Goal: Task Accomplishment & Management: Use online tool/utility

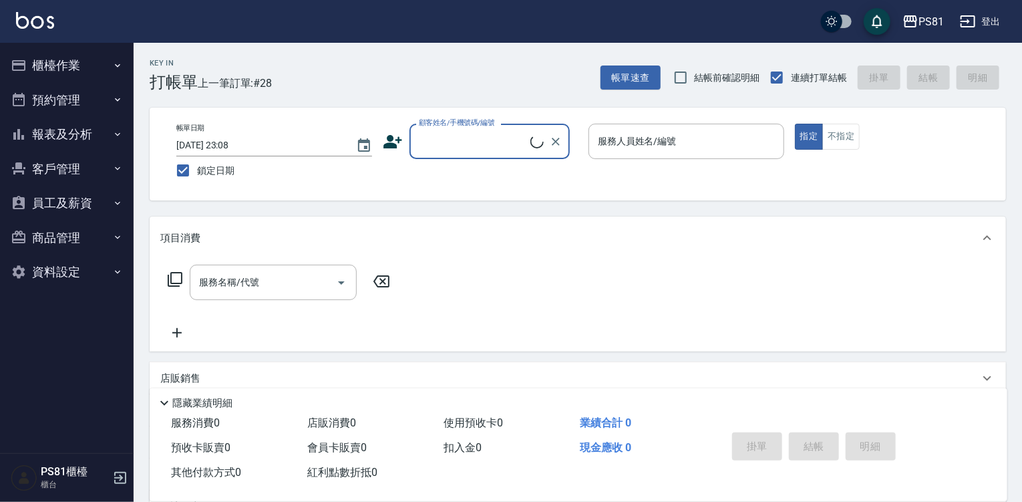
click at [47, 51] on button "櫃檯作業" at bounding box center [66, 65] width 123 height 35
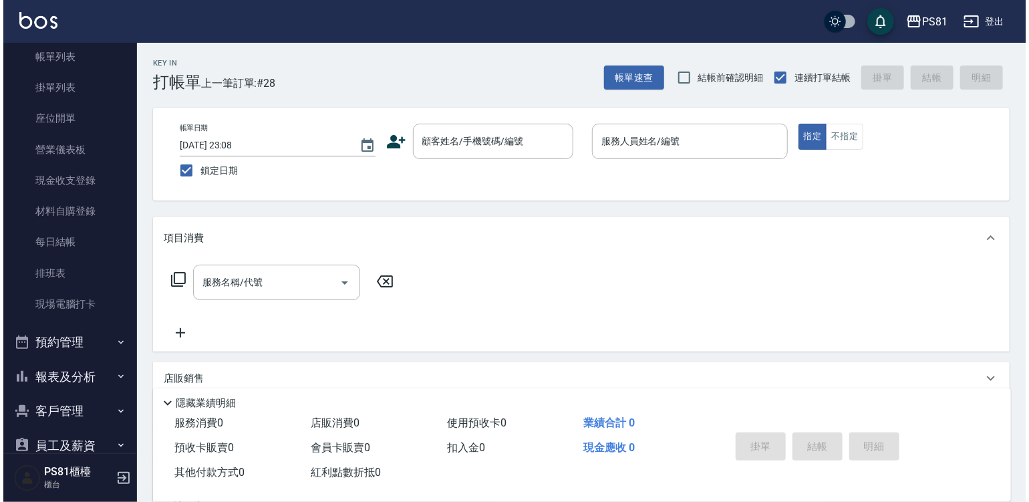
scroll to position [171, 0]
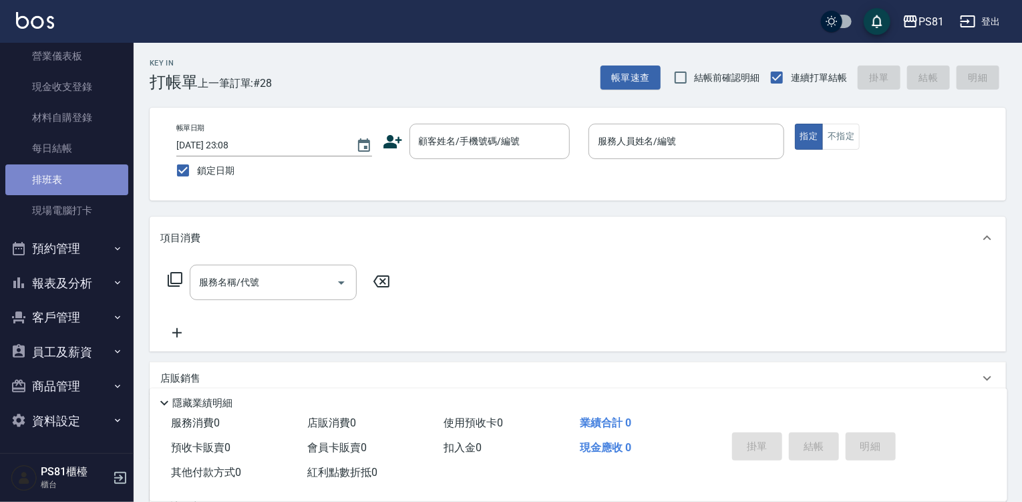
click at [96, 174] on link "排班表" at bounding box center [66, 179] width 123 height 31
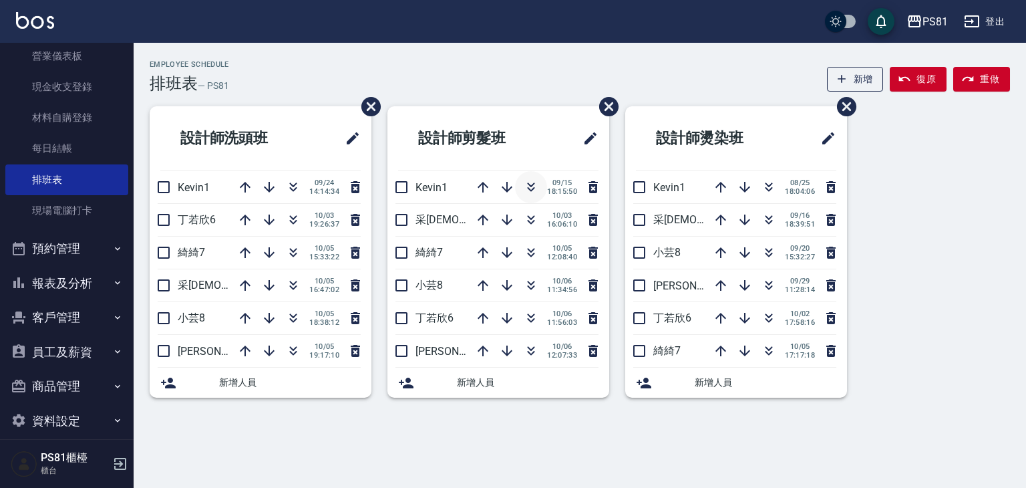
click at [526, 180] on icon "button" at bounding box center [531, 187] width 16 height 16
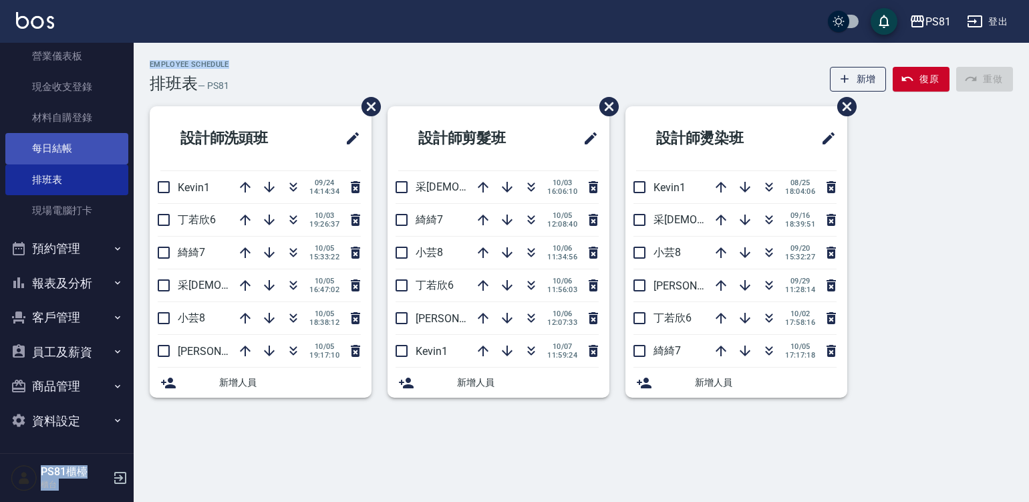
drag, startPoint x: 132, startPoint y: 156, endPoint x: 121, endPoint y: 160, distance: 11.2
click at [121, 160] on div "PS81 登出 櫃檯作業 打帳單 帳單列表 掛單列表 座位開單 營業儀表板 現金收支登錄 材料自購登錄 每日結帳 排班表 現場電腦打卡 預約管理 預約管理 單…" at bounding box center [514, 251] width 1029 height 502
drag, startPoint x: 478, startPoint y: 200, endPoint x: 484, endPoint y: 236, distance: 36.5
click at [481, 236] on ul "設計師剪髮班 采蓮2 [DATE] 16:06:10 綺綺7 [DATE] 12:08:40 小芸8 [DATE] 11:34:56 丁若欣6 [DATE] …" at bounding box center [498, 251] width 222 height 291
drag, startPoint x: 479, startPoint y: 267, endPoint x: 880, endPoint y: 263, distance: 401.5
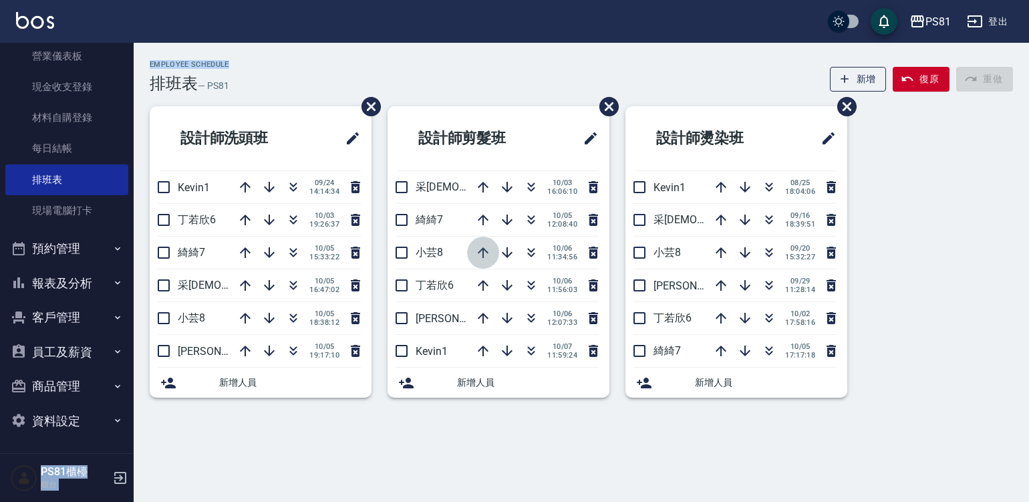
click at [790, 261] on div "設計師洗頭班 Kevin1 [DATE] 14:14:34 丁若欣6 [DATE] 19:26:37 綺綺7 [DATE] 15:33:22 [PERSON_…" at bounding box center [573, 259] width 879 height 307
drag, startPoint x: 417, startPoint y: 268, endPoint x: 676, endPoint y: 377, distance: 281.1
click at [433, 305] on div "設計師洗頭班 Kevin1 [DATE] 14:14:34 丁若欣6 [DATE] 19:26:37 綺綺7 [DATE] 15:33:22 [PERSON_…" at bounding box center [573, 259] width 879 height 307
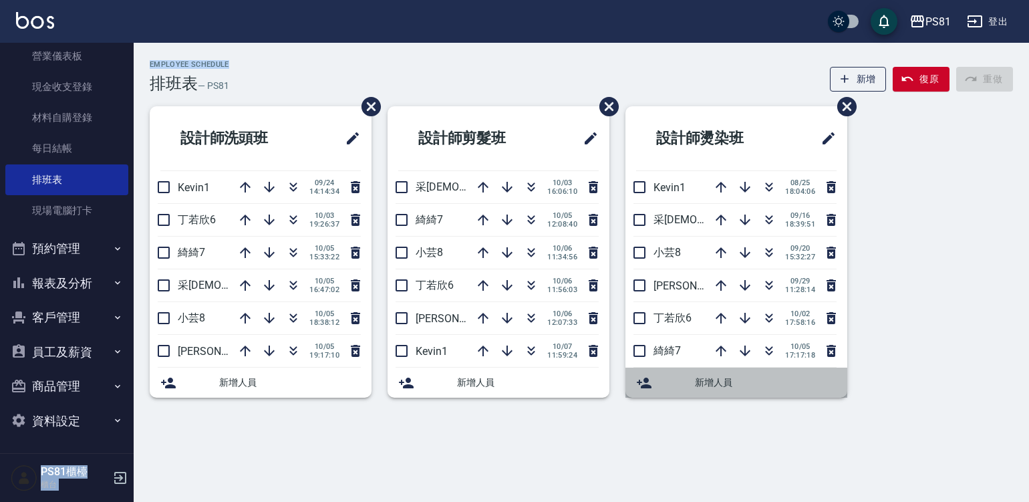
drag, startPoint x: 676, startPoint y: 377, endPoint x: 658, endPoint y: 371, distance: 19.0
click at [658, 371] on div "新增人員" at bounding box center [736, 382] width 222 height 30
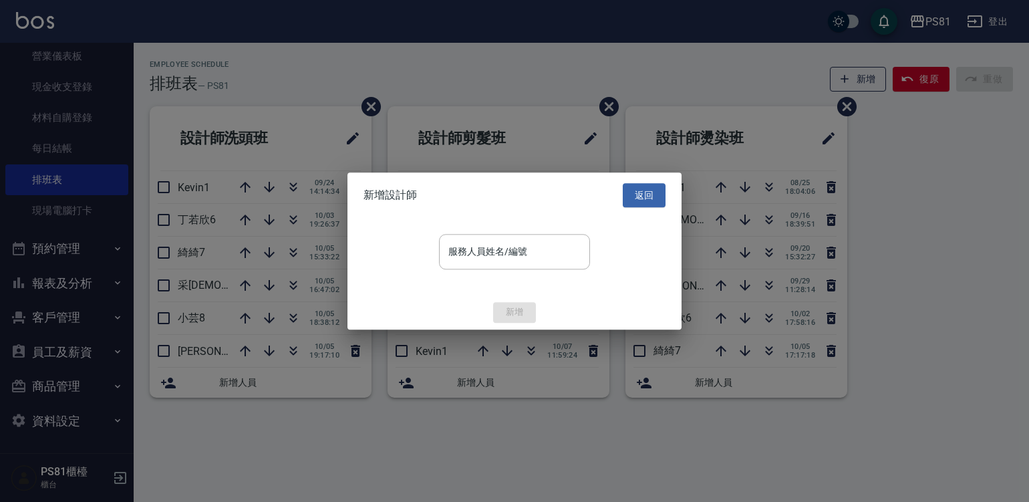
click at [666, 380] on div at bounding box center [514, 251] width 1029 height 502
drag, startPoint x: 726, startPoint y: 409, endPoint x: 691, endPoint y: 452, distance: 55.5
click at [688, 456] on div at bounding box center [514, 251] width 1029 height 502
click at [649, 201] on button "返回" at bounding box center [644, 195] width 43 height 25
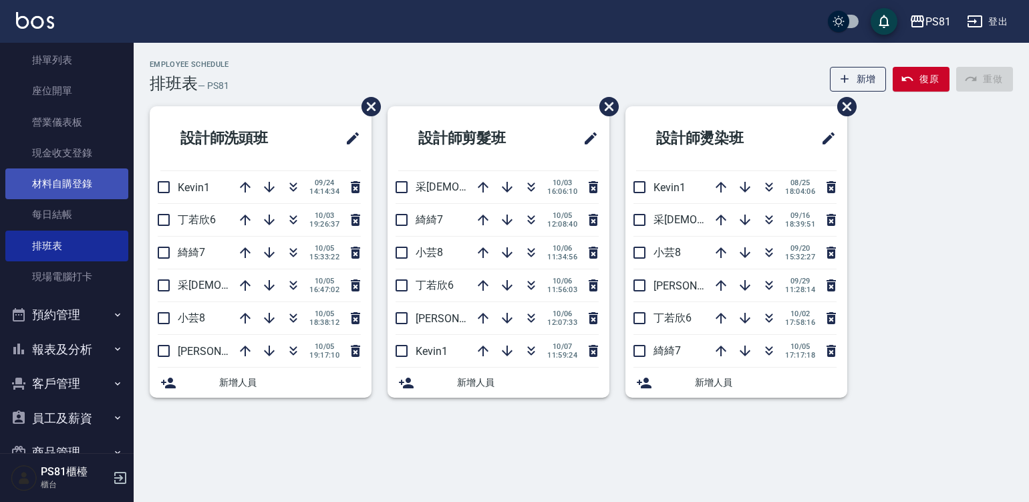
scroll to position [104, 0]
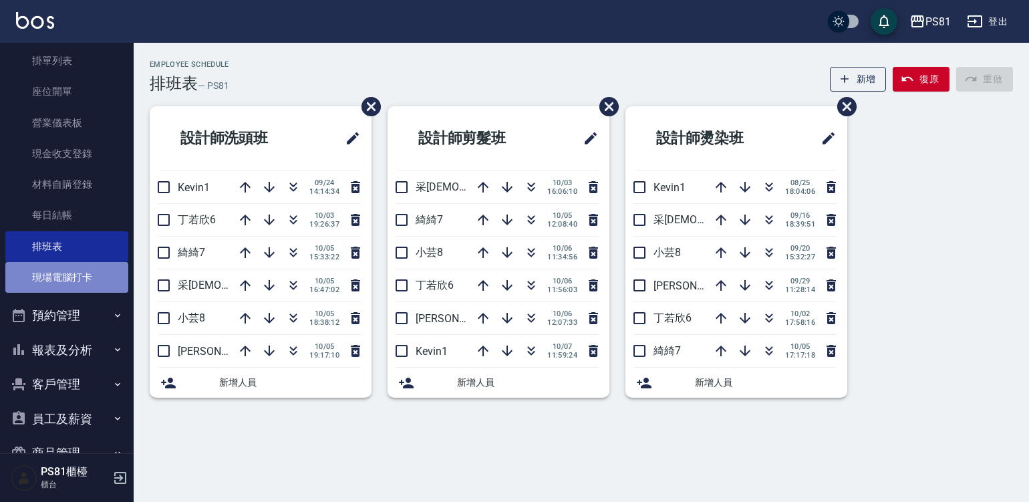
click at [78, 271] on link "現場電腦打卡" at bounding box center [66, 277] width 123 height 31
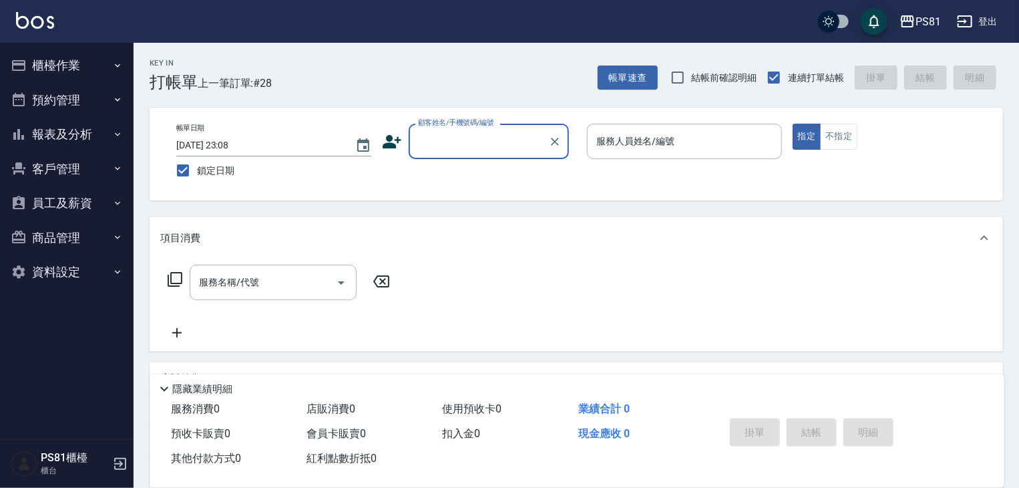
click at [73, 88] on button "預約管理" at bounding box center [66, 100] width 123 height 35
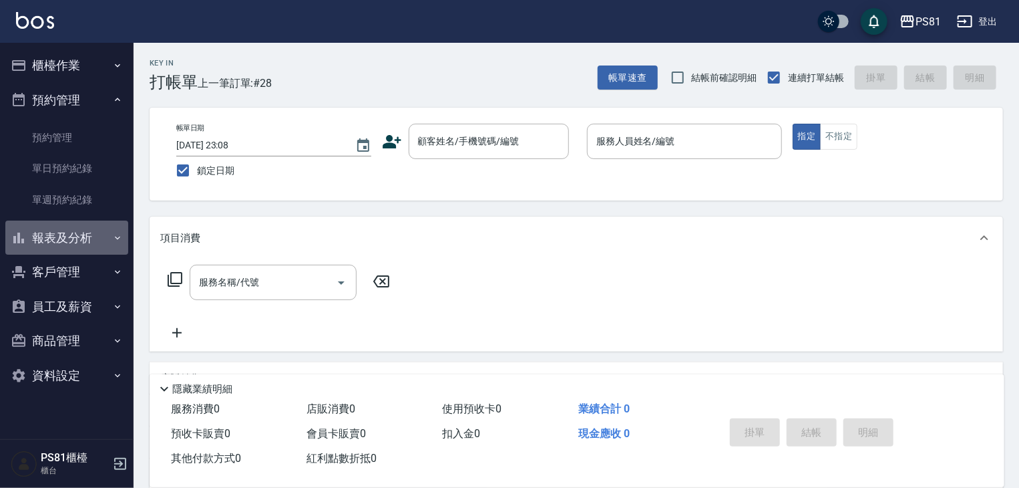
click at [86, 242] on button "報表及分析" at bounding box center [66, 237] width 123 height 35
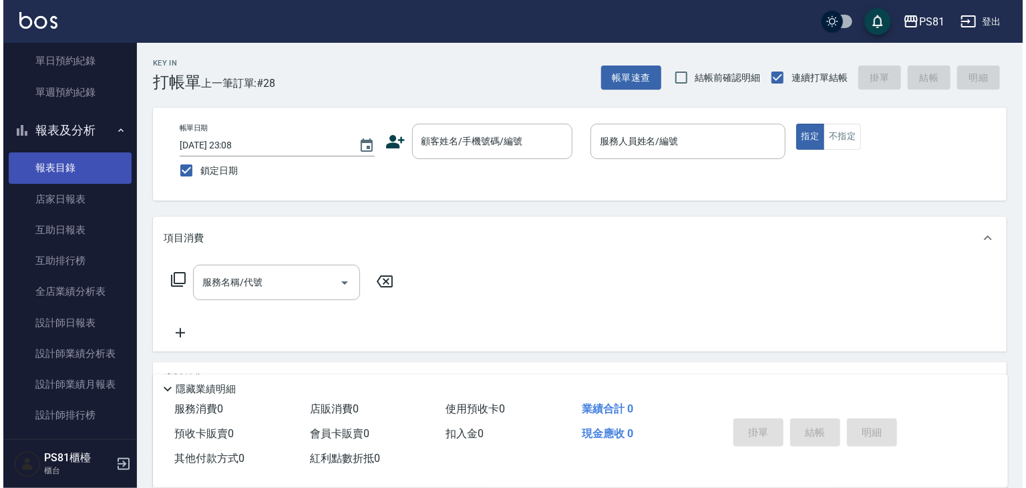
scroll to position [320, 0]
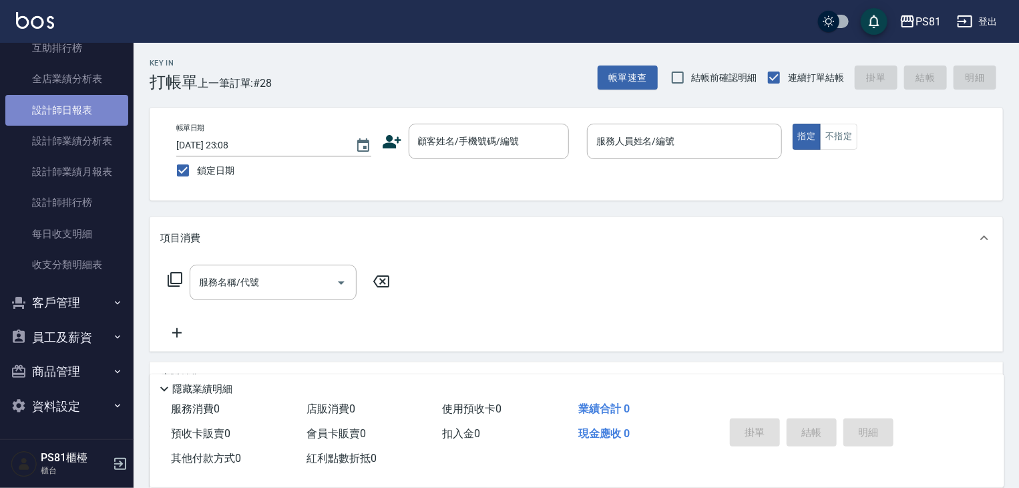
click at [73, 112] on link "設計師日報表" at bounding box center [66, 110] width 123 height 31
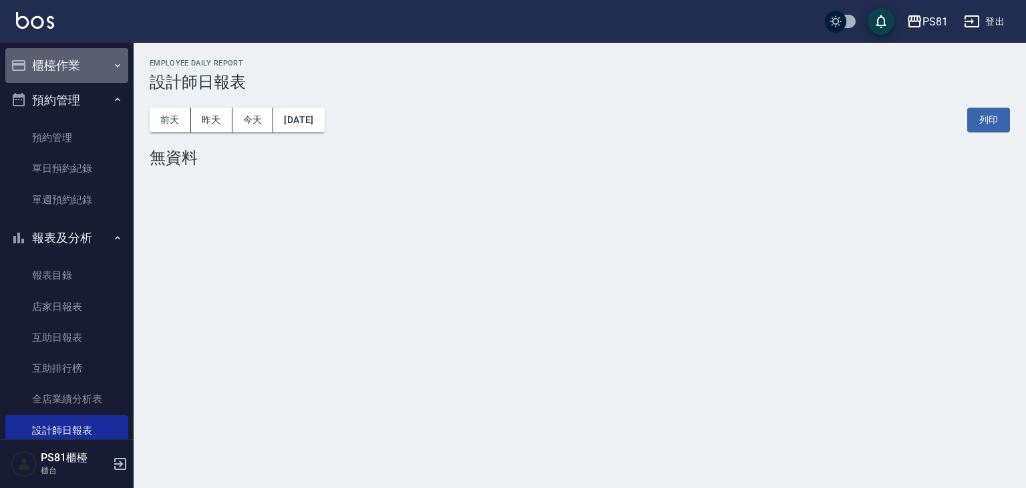
click at [77, 53] on button "櫃檯作業" at bounding box center [66, 65] width 123 height 35
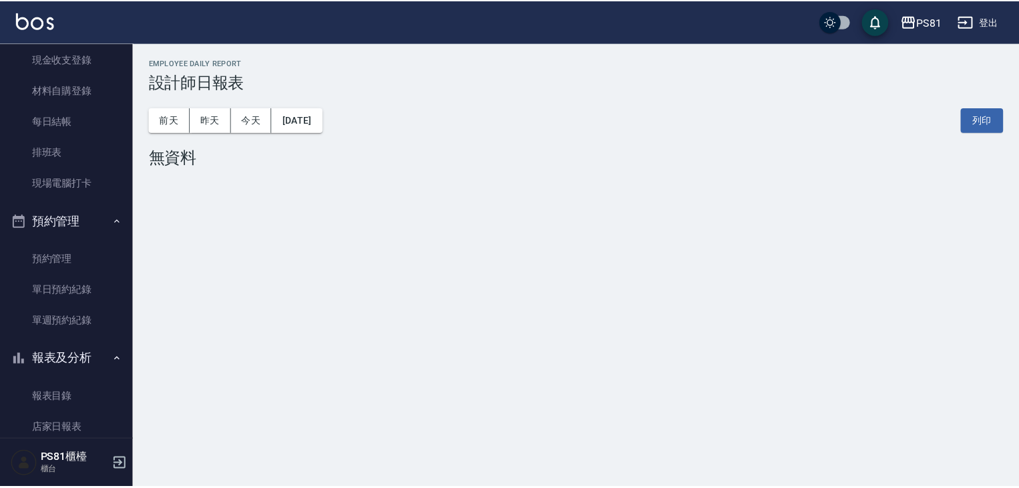
scroll to position [200, 0]
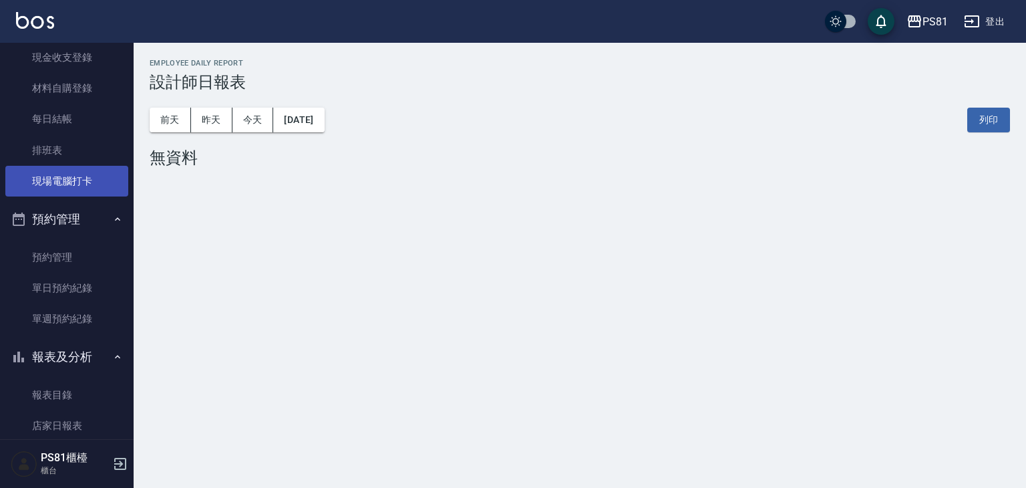
click at [96, 183] on link "現場電腦打卡" at bounding box center [66, 181] width 123 height 31
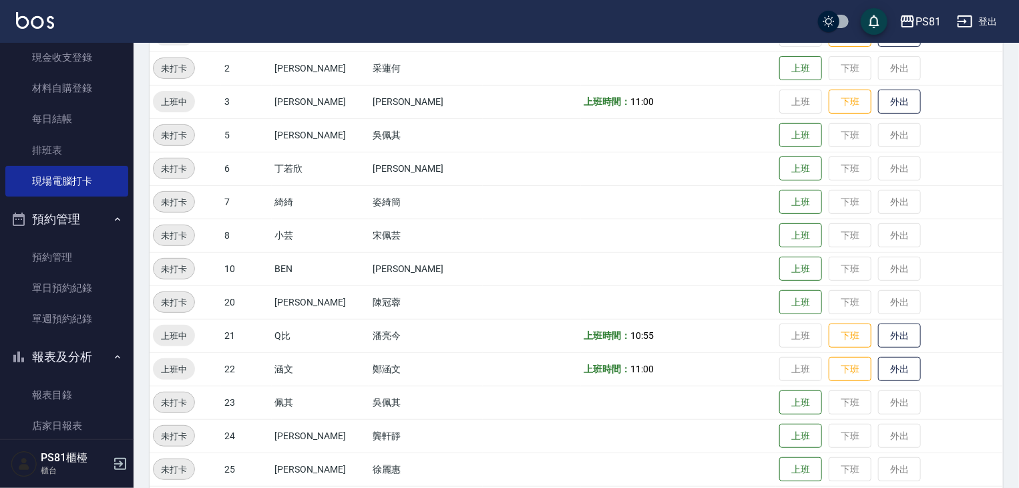
scroll to position [212, 0]
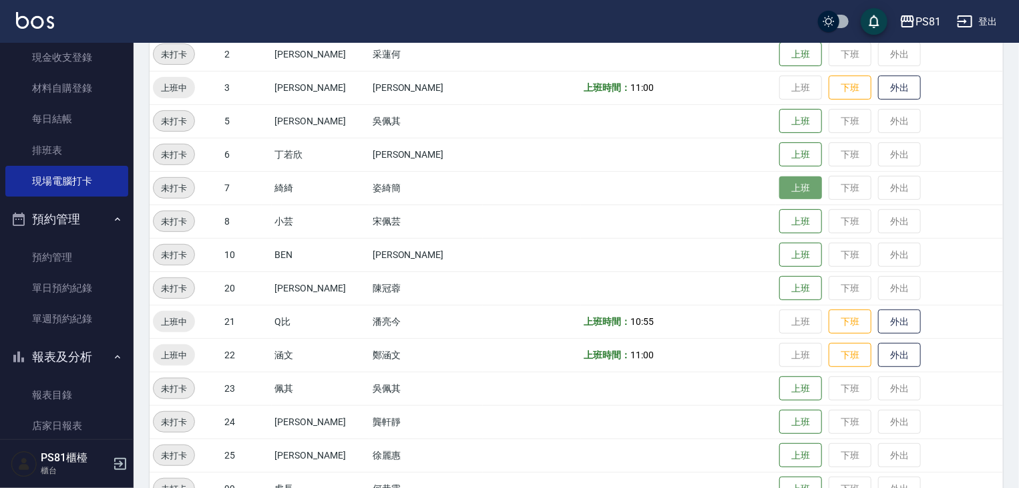
click at [786, 190] on button "上班" at bounding box center [801, 187] width 43 height 23
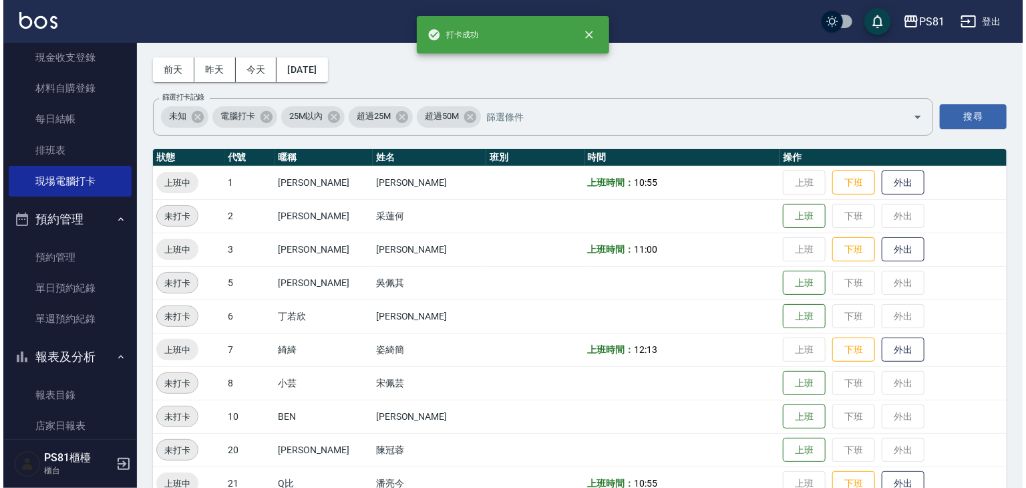
scroll to position [0, 0]
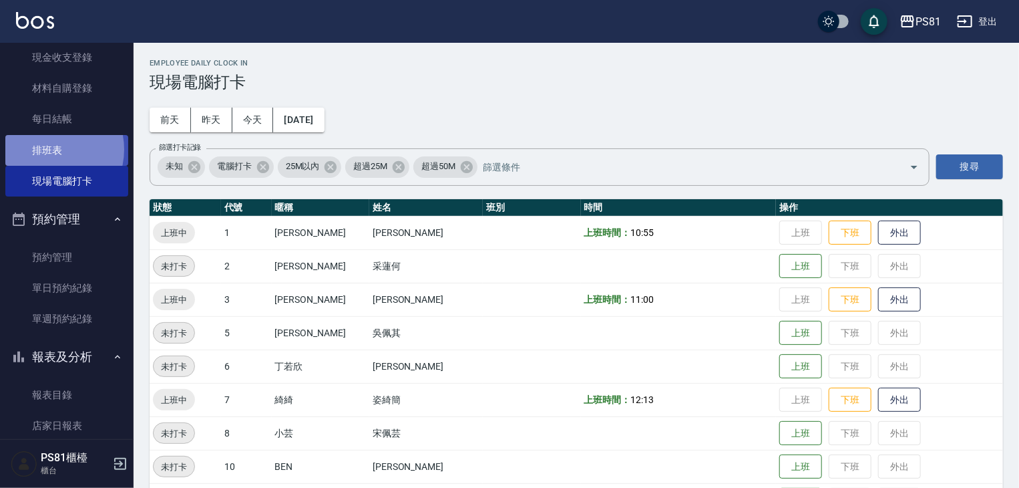
click at [45, 149] on link "排班表" at bounding box center [66, 150] width 123 height 31
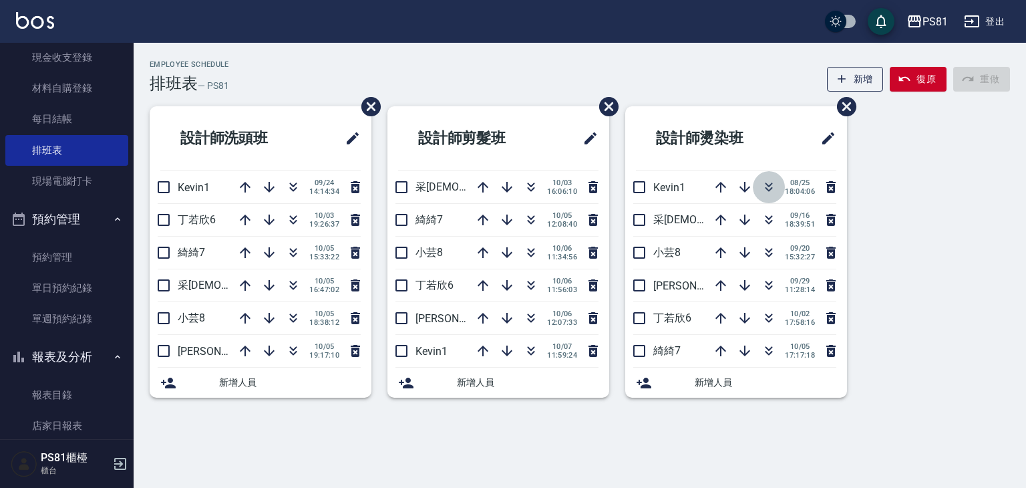
click at [774, 187] on icon "button" at bounding box center [769, 187] width 16 height 16
click at [775, 186] on icon "button" at bounding box center [769, 187] width 16 height 16
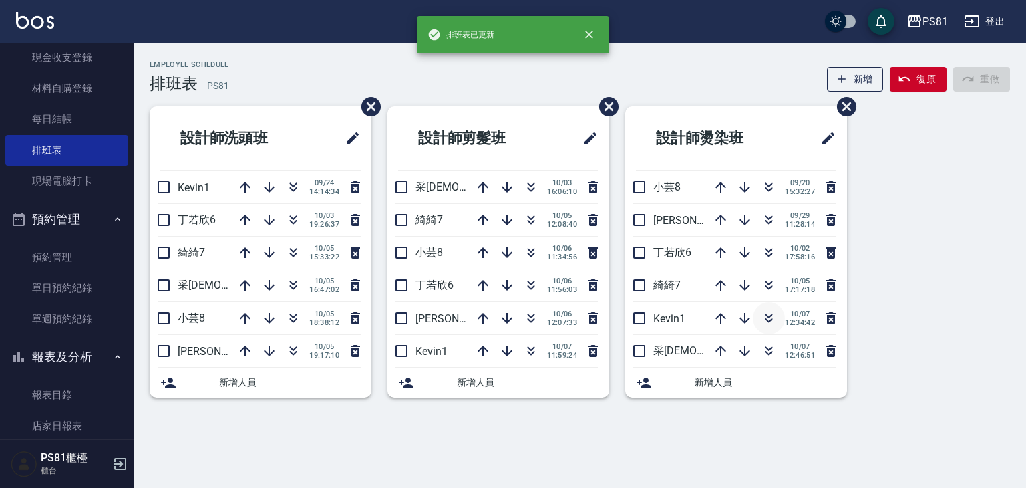
click at [782, 315] on div "10/07 12:34:42" at bounding box center [772, 318] width 134 height 32
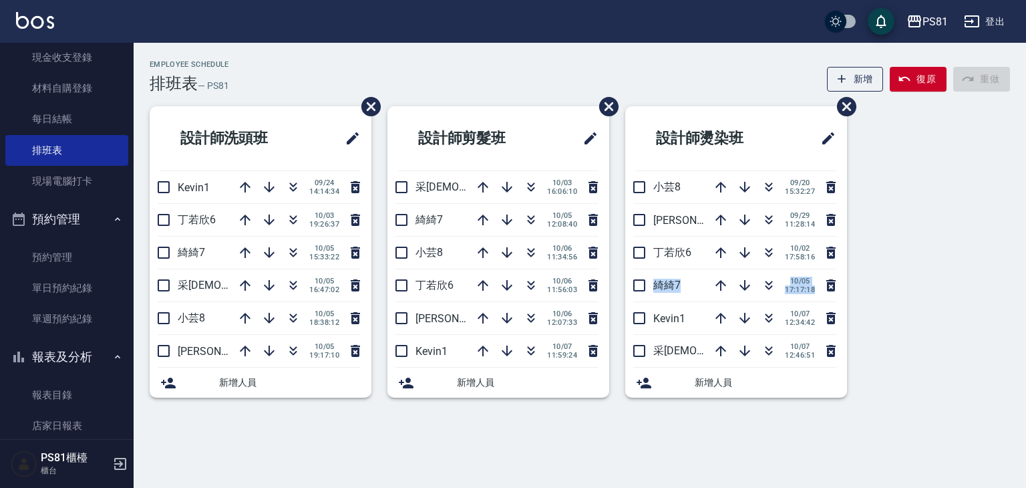
drag, startPoint x: 1015, startPoint y: 297, endPoint x: 894, endPoint y: 314, distance: 122.1
click at [894, 314] on div "Employee Schedule 排班表 — PS81 新增 復原 重做 設計師洗頭班 Kevin1 09/24 14:14:34 丁若欣6 10/03 1…" at bounding box center [580, 236] width 892 height 353
click at [964, 351] on div "設計師洗頭班 Kevin1 09/24 14:14:34 丁若欣6 10/03 19:26:37 綺綺7 10/05 15:33:22 采蓮2 10/05 1…" at bounding box center [572, 259] width 876 height 307
drag, startPoint x: 1001, startPoint y: 351, endPoint x: 982, endPoint y: 345, distance: 20.1
click at [987, 347] on div "設計師洗頭班 Kevin1 09/24 14:14:34 丁若欣6 10/03 19:26:37 綺綺7 10/05 15:33:22 采蓮2 10/05 1…" at bounding box center [572, 259] width 876 height 307
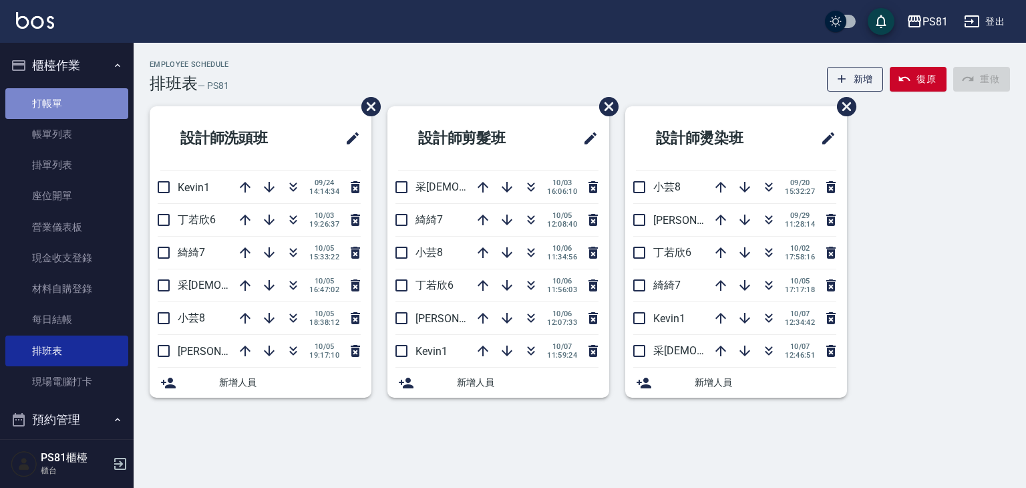
click at [88, 106] on link "打帳單" at bounding box center [66, 103] width 123 height 31
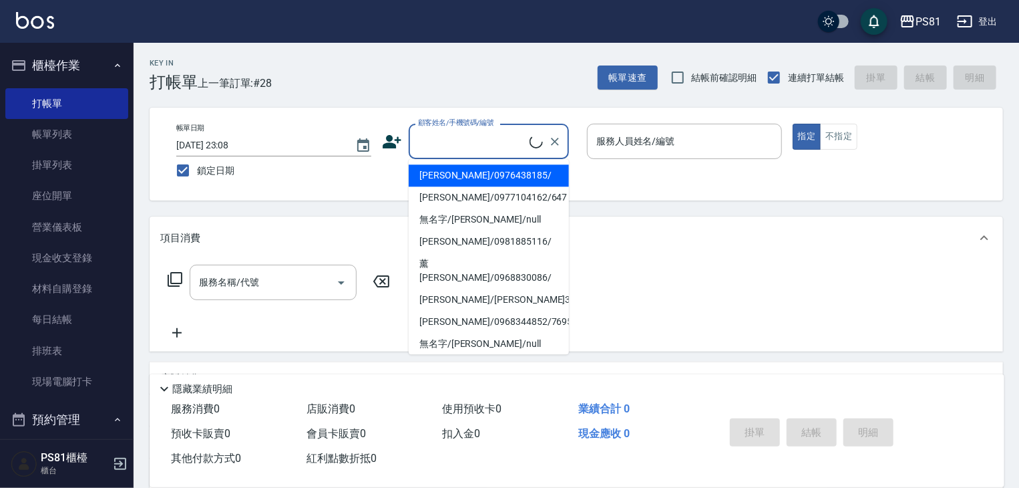
drag, startPoint x: 446, startPoint y: 140, endPoint x: 446, endPoint y: 147, distance: 7.3
click at [446, 140] on input "顧客姓名/手機號碼/編號" at bounding box center [472, 141] width 115 height 23
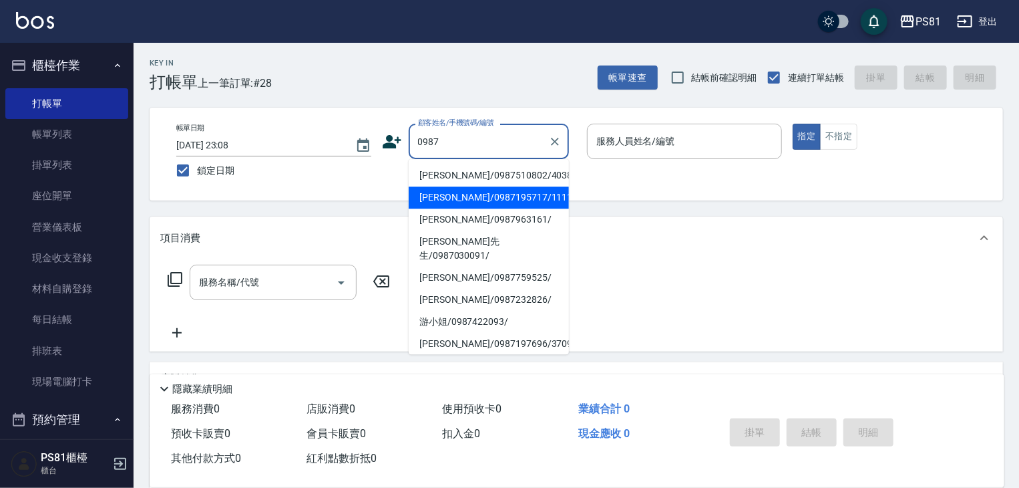
drag, startPoint x: 476, startPoint y: 190, endPoint x: 562, endPoint y: 184, distance: 86.4
click at [479, 191] on li "張晏菱/0987195717/111111" at bounding box center [489, 197] width 160 height 22
type input "張晏菱/0987195717/111111"
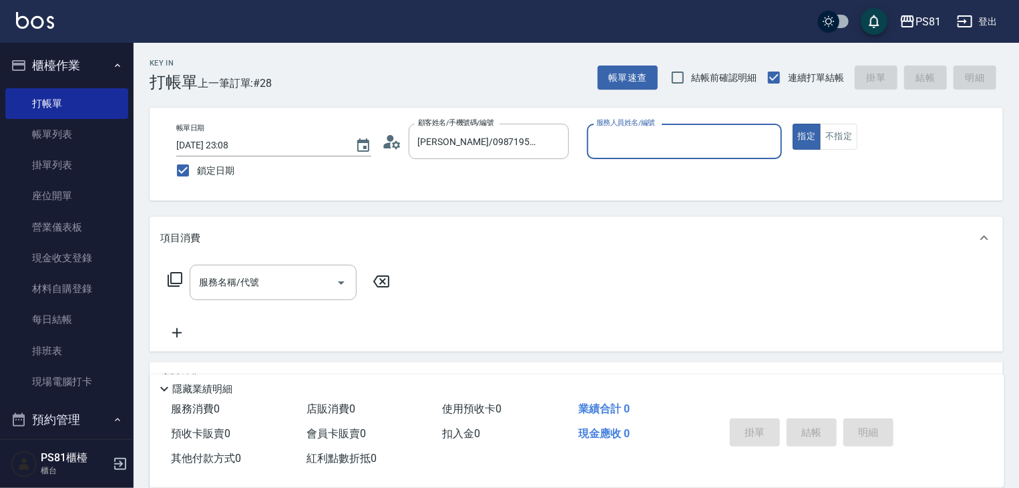
click at [679, 149] on input "服務人員姓名/編號" at bounding box center [684, 141] width 183 height 23
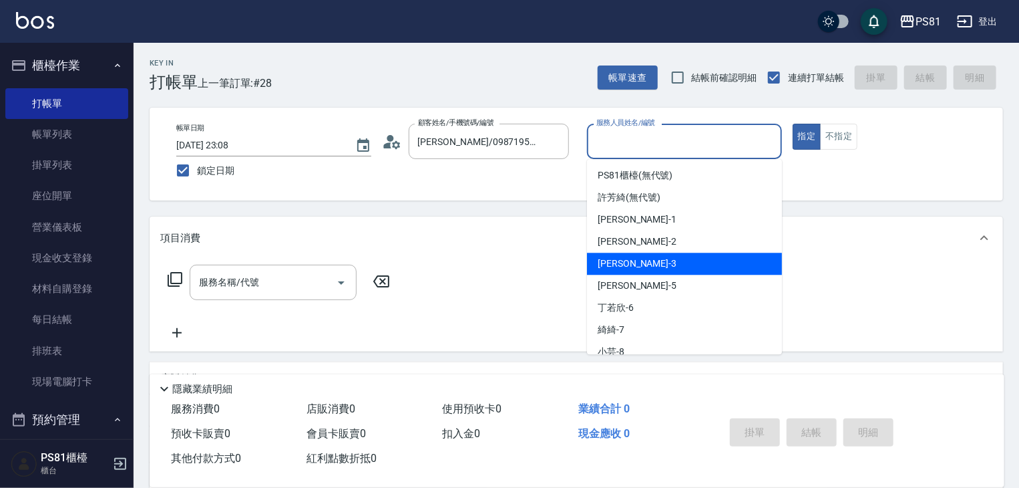
drag, startPoint x: 635, startPoint y: 255, endPoint x: 496, endPoint y: 252, distance: 138.3
click at [604, 257] on div "晏菱 -3" at bounding box center [684, 264] width 195 height 22
type input "晏菱-3"
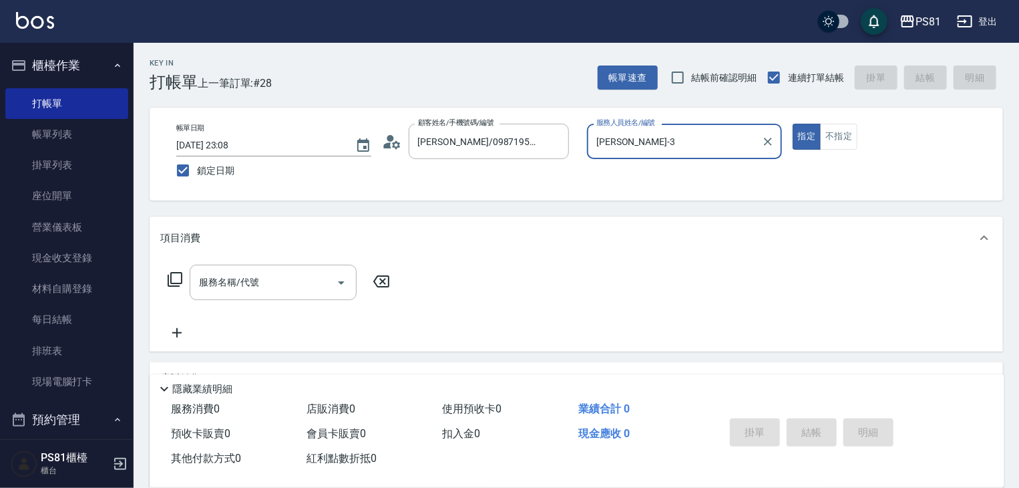
click at [206, 278] on div "服務名稱/代號" at bounding box center [273, 282] width 167 height 35
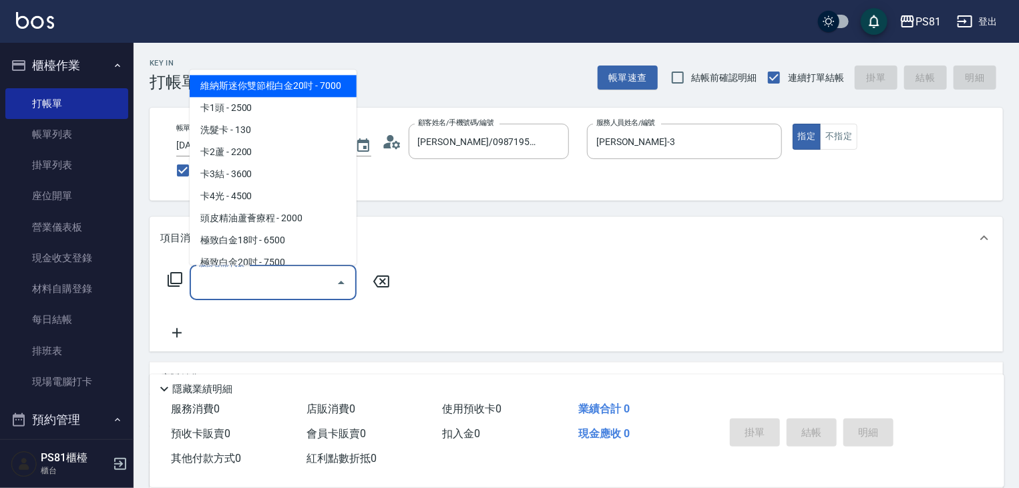
click at [208, 275] on div "服務名稱/代號 服務名稱/代號" at bounding box center [273, 282] width 167 height 35
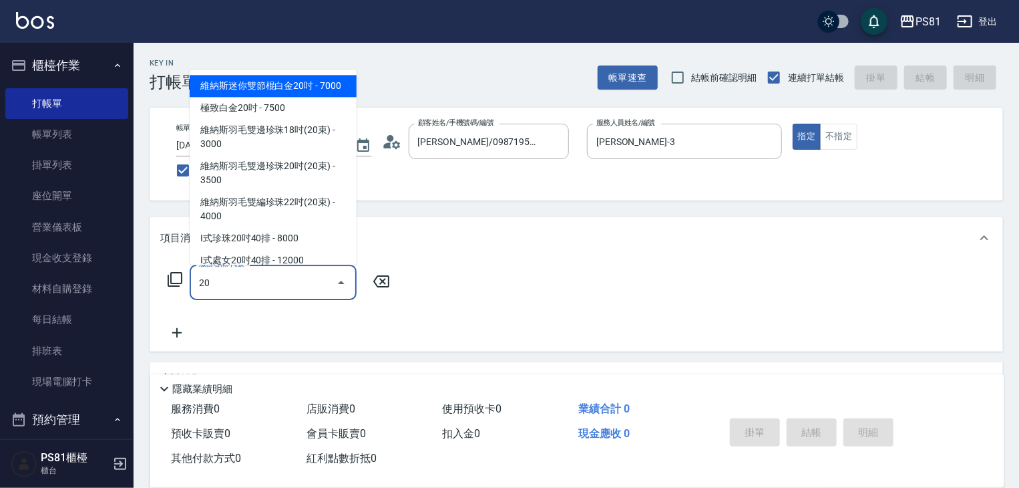
type input "2"
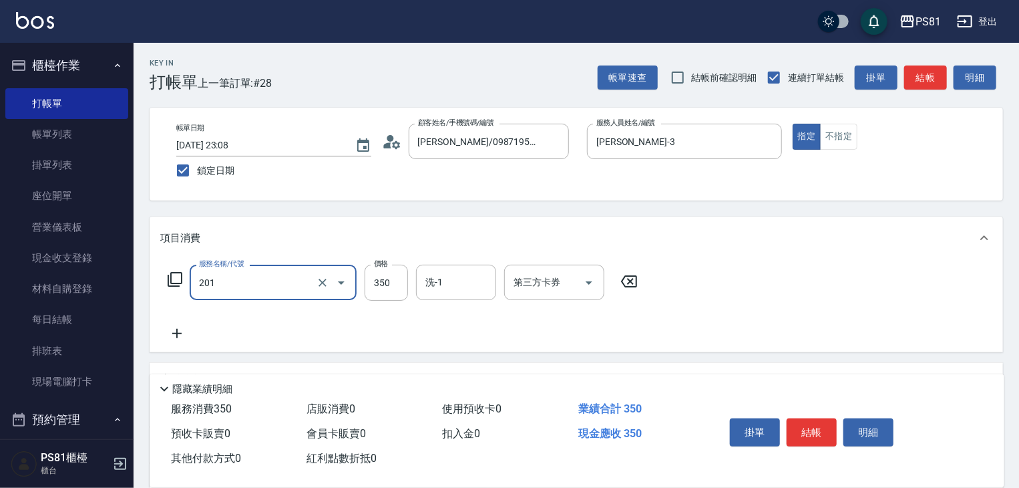
type input "洗剪350(201)"
click at [358, 268] on div "服務名稱/代號 洗剪350(201) 服務名稱/代號 價格 350 價格 洗-1 洗-1 第三方卡券 第三方卡券" at bounding box center [403, 283] width 486 height 36
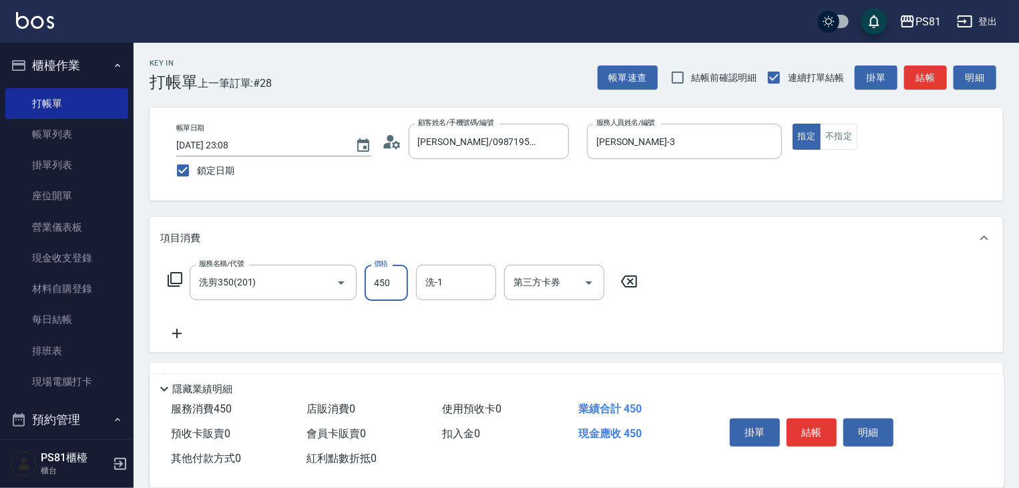
type input "450"
click at [810, 423] on button "結帳" at bounding box center [812, 432] width 50 height 28
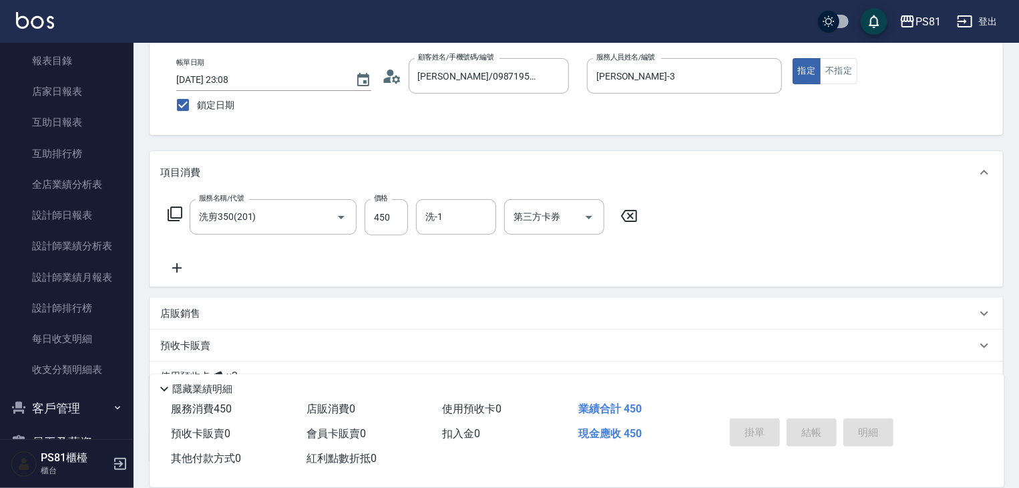
scroll to position [166, 0]
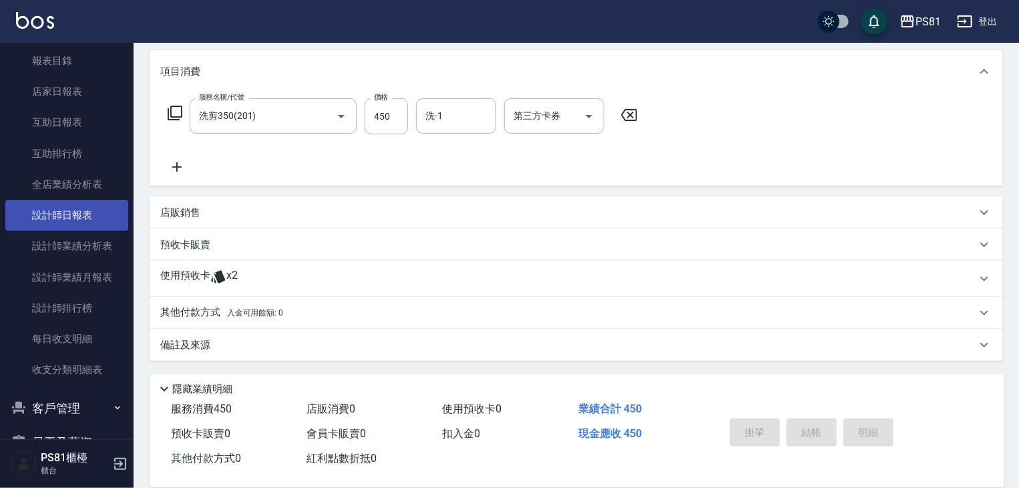
click at [93, 217] on link "設計師日報表" at bounding box center [66, 215] width 123 height 31
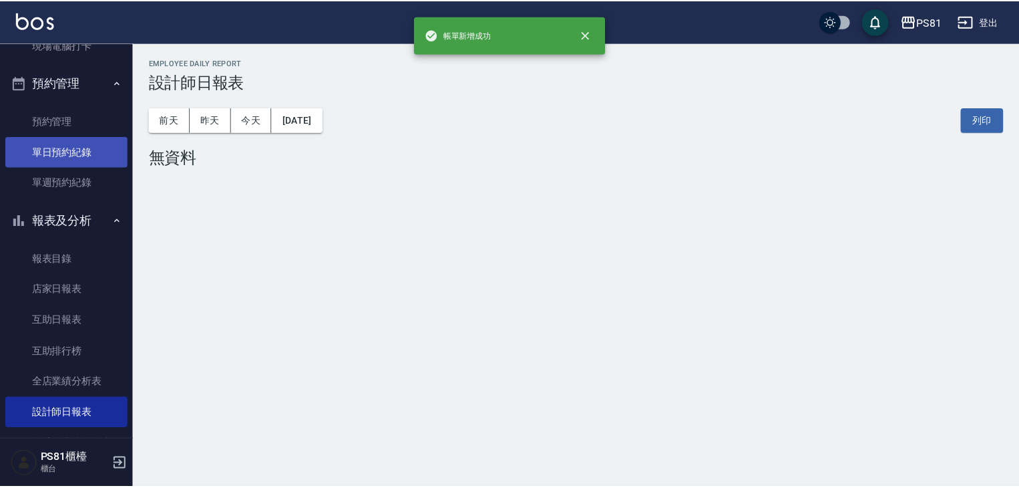
scroll to position [334, 0]
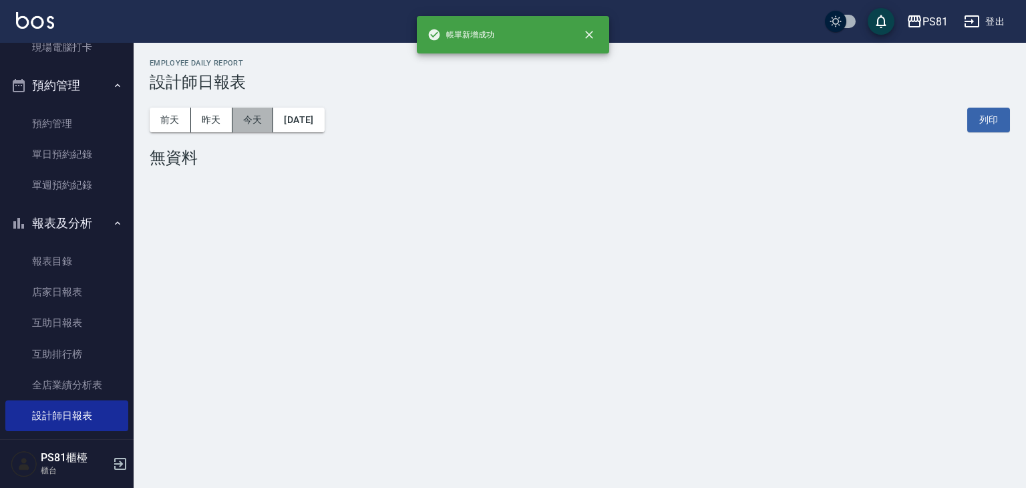
click at [265, 125] on button "今天" at bounding box center [252, 120] width 41 height 25
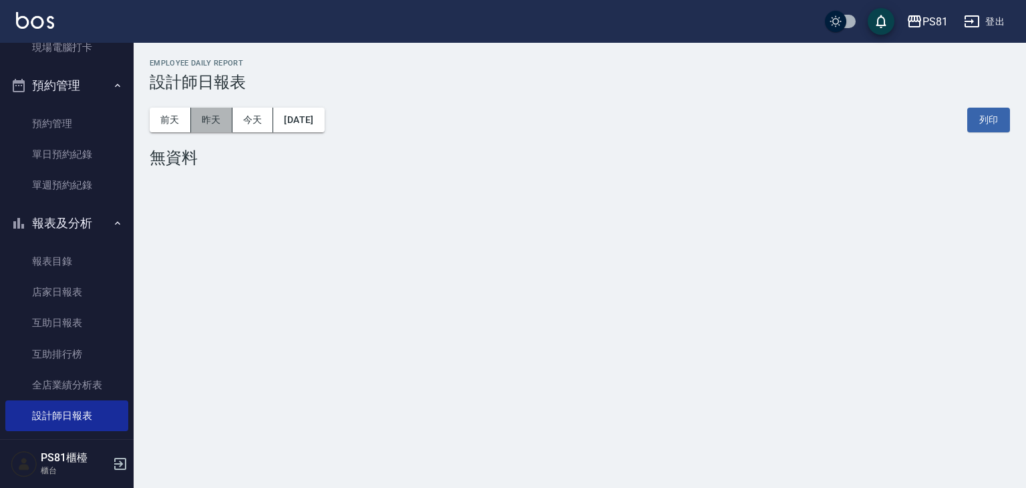
click at [206, 122] on button "昨天" at bounding box center [211, 120] width 41 height 25
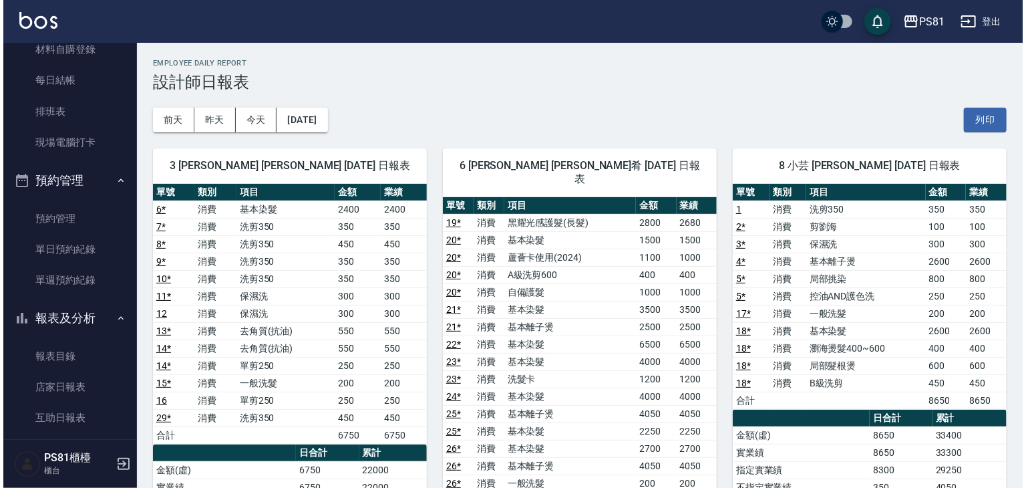
scroll to position [67, 0]
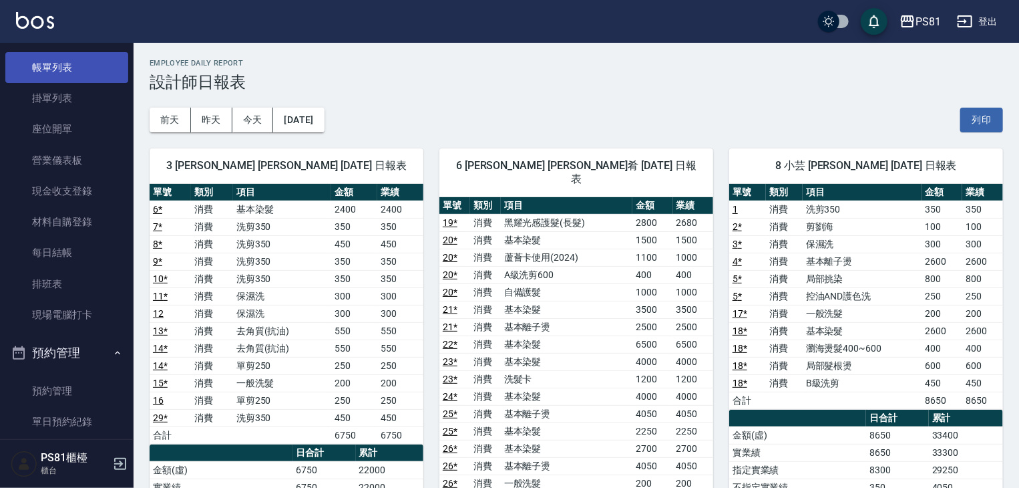
click at [63, 81] on link "帳單列表" at bounding box center [66, 67] width 123 height 31
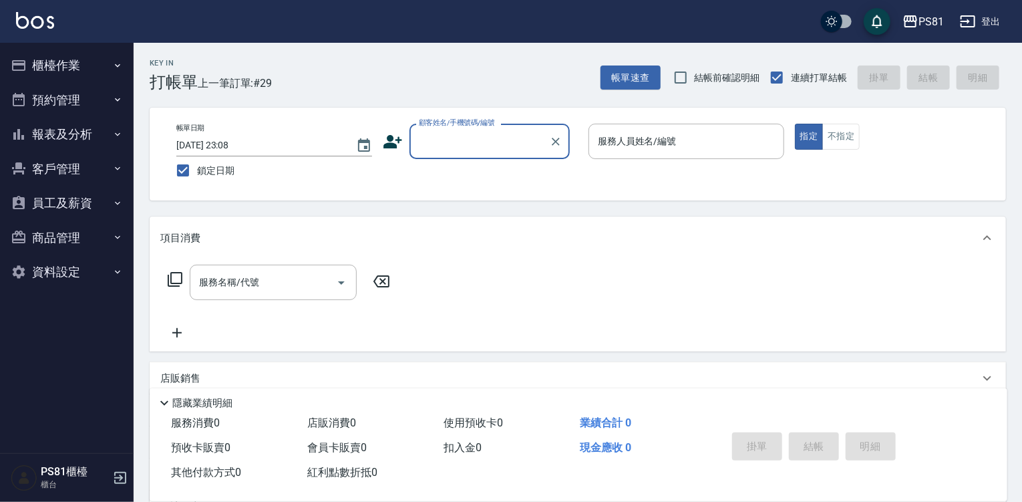
click at [77, 63] on button "櫃檯作業" at bounding box center [66, 65] width 123 height 35
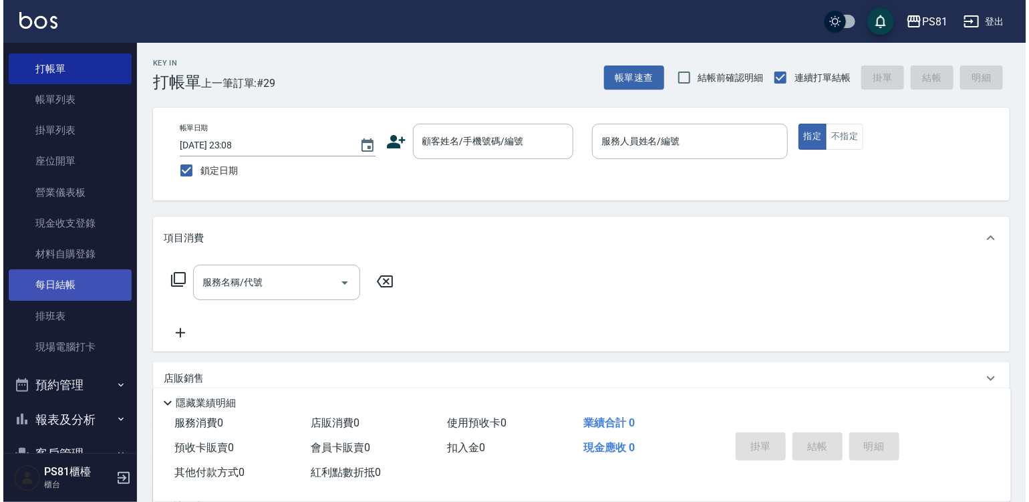
scroll to position [67, 0]
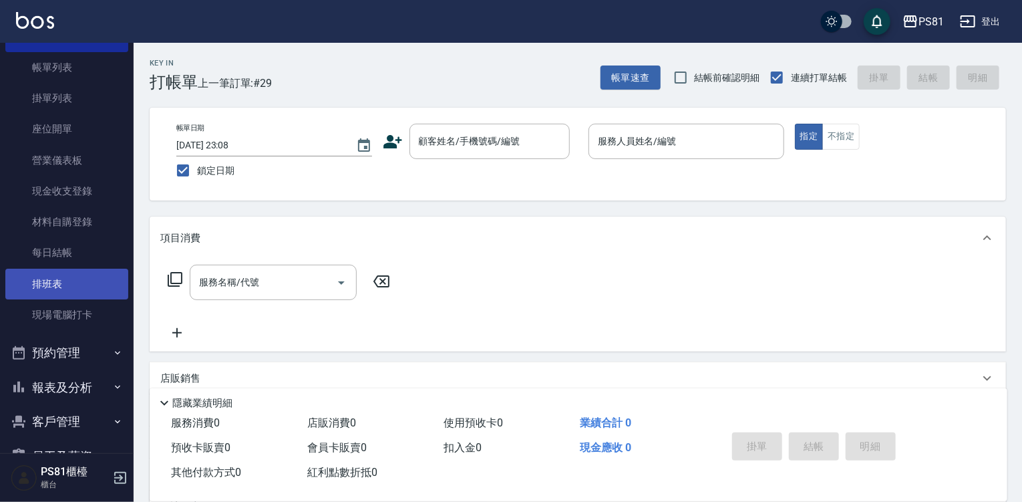
click at [80, 277] on link "排班表" at bounding box center [66, 284] width 123 height 31
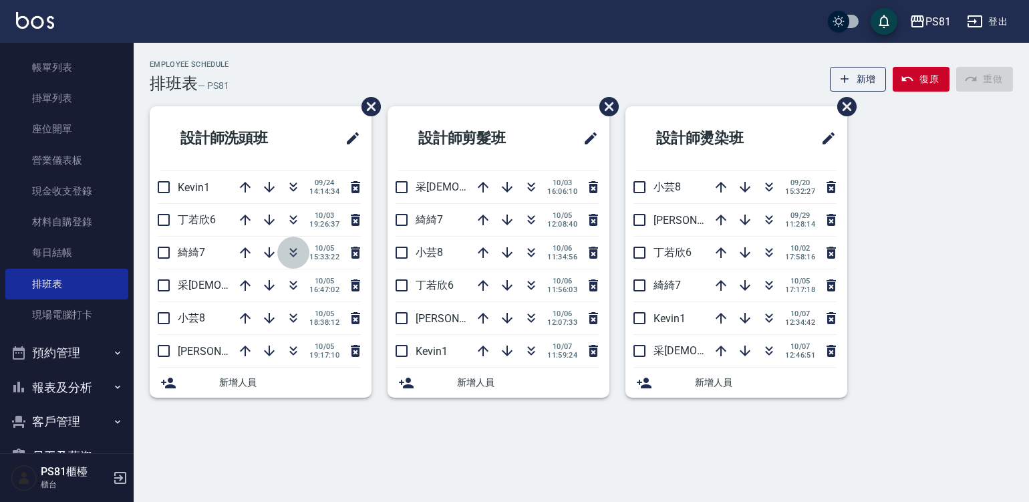
click at [290, 255] on icon "button" at bounding box center [293, 252] width 16 height 16
click at [244, 345] on icon "button" at bounding box center [245, 350] width 11 height 11
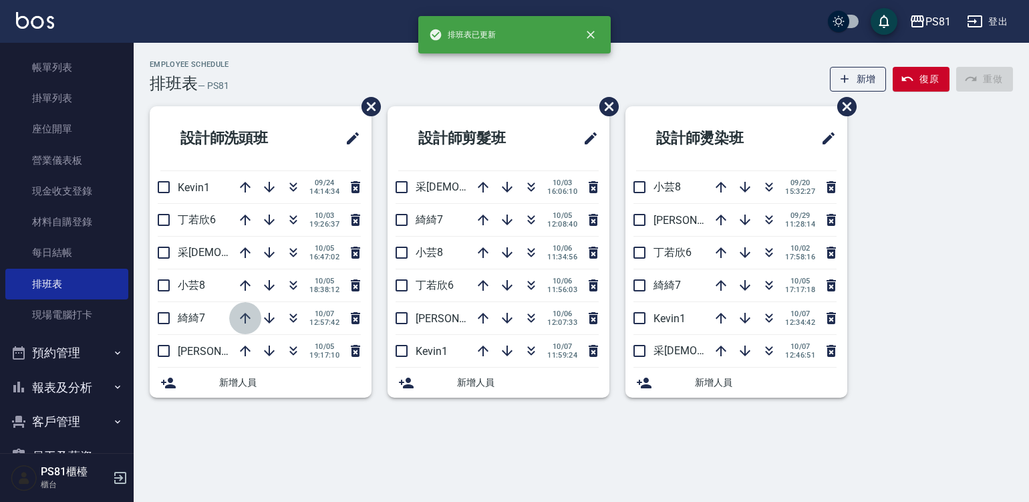
click at [249, 320] on icon "button" at bounding box center [245, 318] width 16 height 16
